Goal: Communication & Community: Answer question/provide support

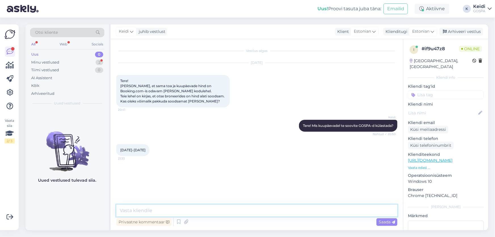
click at [162, 210] on textarea at bounding box center [256, 211] width 281 height 12
type textarea "T"
type textarea "[DATE]-[DATE] saame pakkuda standard tuba hinnaga 119 eurot öö."
click at [384, 224] on span "Saada" at bounding box center [387, 221] width 16 height 5
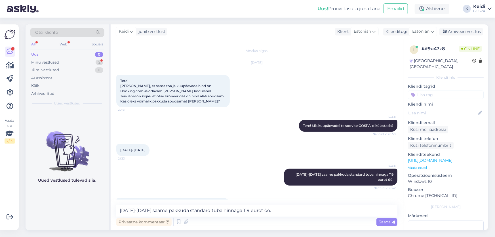
scroll to position [32, 0]
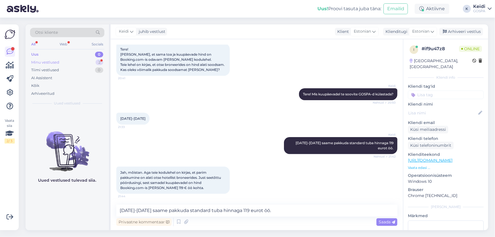
click at [56, 59] on div "Minu vestlused 2" at bounding box center [67, 62] width 74 height 8
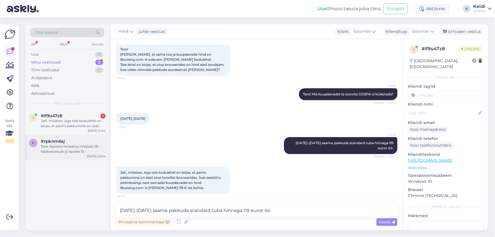
click at [69, 144] on div "Tere. Basseini külastus maksab 28.- täiskasvanule ja lapsele 13.-." at bounding box center [73, 149] width 65 height 10
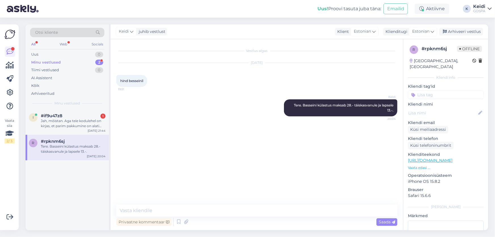
scroll to position [0, 0]
click at [472, 32] on div "Arhiveeri vestlus" at bounding box center [462, 32] width 44 height 8
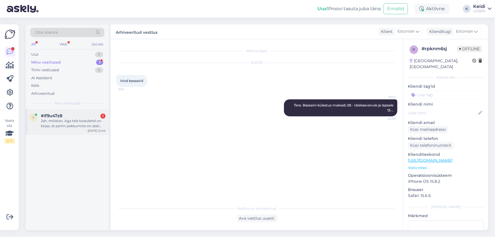
click at [69, 118] on div "#if9u47z8 1" at bounding box center [73, 115] width 65 height 5
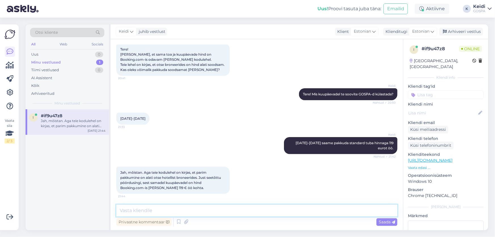
click at [185, 210] on textarea at bounding box center [256, 211] width 281 height 12
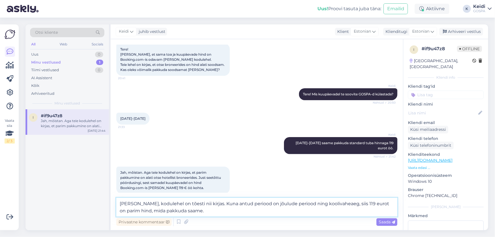
drag, startPoint x: 269, startPoint y: 204, endPoint x: 297, endPoint y: 203, distance: 28.7
click at [297, 203] on textarea "[PERSON_NAME], kodulehel on tõesti nii kirjas. Kuna antud periood on jõulude pe…" at bounding box center [256, 207] width 281 height 19
click at [304, 206] on textarea "[PERSON_NAME], kodulehel on tõesti nii kirjas. Kuna antud periood on jõulude ja…" at bounding box center [256, 207] width 281 height 19
click at [132, 212] on textarea "[PERSON_NAME], kodulehel on tõesti nii kirjas. Kuna antud periood on jõulude ja…" at bounding box center [256, 207] width 281 height 19
click at [189, 211] on textarea "[PERSON_NAME], kodulehel on tõesti nii kirjas. Kuna antud periood on jõulude ja…" at bounding box center [256, 207] width 281 height 19
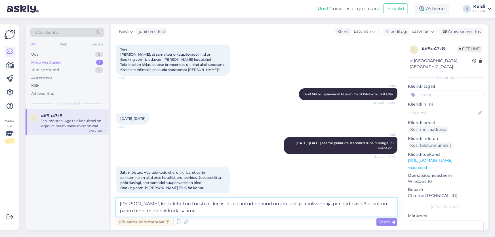
click at [189, 211] on textarea "[PERSON_NAME], kodulehel on tõesti nii kirjas. Kuna antud periood on jõulude ja…" at bounding box center [256, 207] width 281 height 19
click at [190, 213] on textarea "[PERSON_NAME], kodulehel on tõesti nii kirjas. Kuna antud periood on jõulude ja…" at bounding box center [256, 207] width 281 height 19
type textarea "[PERSON_NAME], kodulehel on tõesti nii kirjas. Kuna antud periood on jõulude ja…"
click at [383, 222] on span "Saada" at bounding box center [387, 221] width 16 height 5
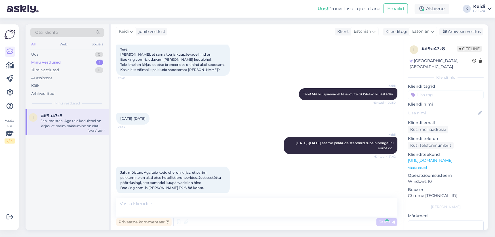
scroll to position [66, 0]
